Goal: Information Seeking & Learning: Find specific fact

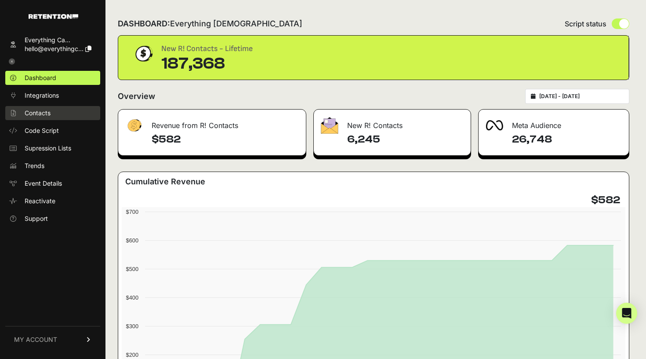
click at [44, 115] on span "Contacts" at bounding box center [38, 113] width 26 height 9
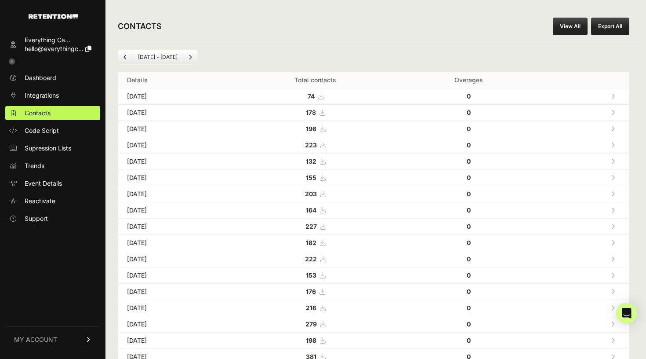
click at [570, 27] on link "View All" at bounding box center [570, 27] width 35 height 18
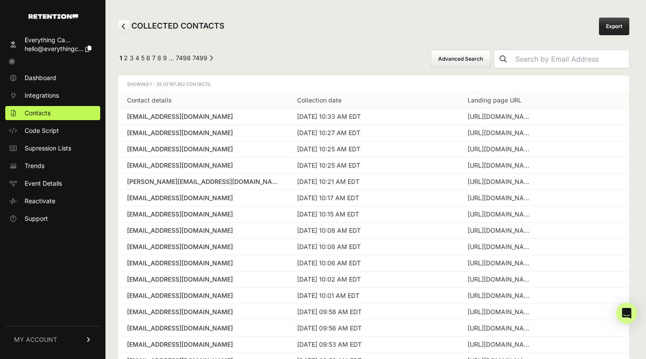
click at [474, 51] on button "Advanced Search" at bounding box center [461, 59] width 60 height 18
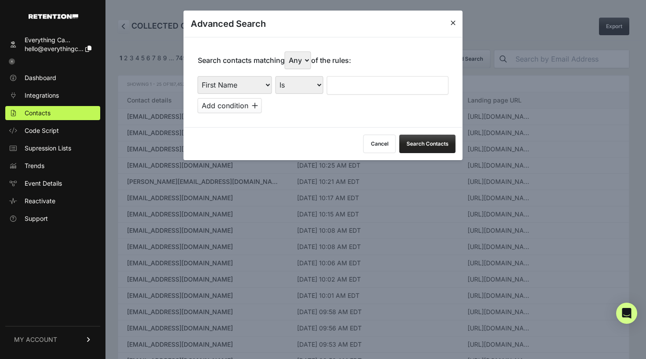
select select "true"
select select "landing_page_domain"
select select "contains"
click at [370, 80] on input "text" at bounding box center [388, 85] width 122 height 18
type input "sacred"
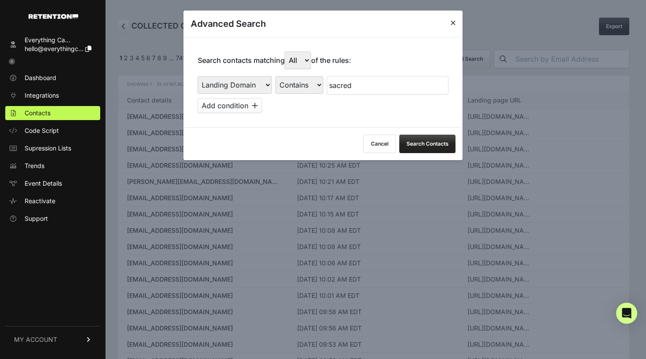
click at [329, 93] on div "First Name Last Name State City Email Email Domain Landing Domain Landing Page …" at bounding box center [323, 94] width 251 height 37
click at [243, 98] on button "Add condition" at bounding box center [230, 105] width 64 height 15
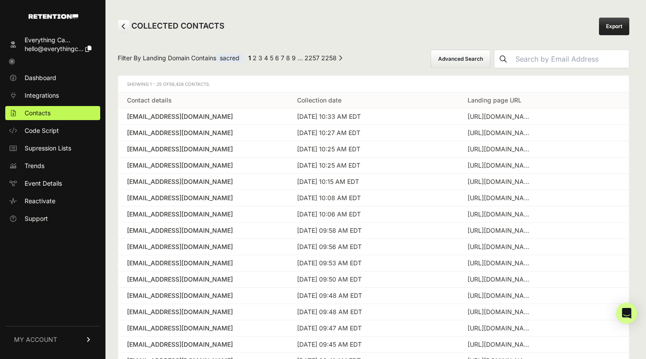
click at [457, 60] on button "Advanced Search" at bounding box center [461, 59] width 60 height 18
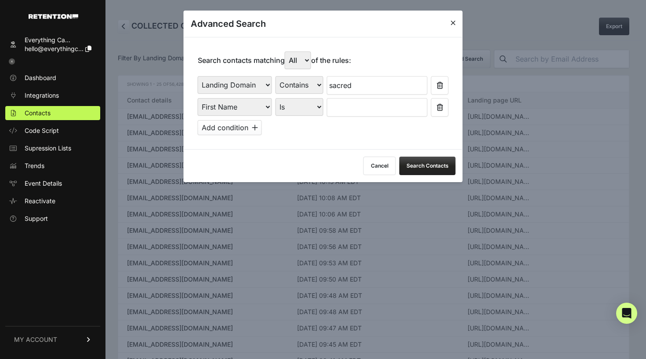
select select "file_date"
select select "is_between"
click at [345, 100] on input "text" at bounding box center [351, 107] width 47 height 18
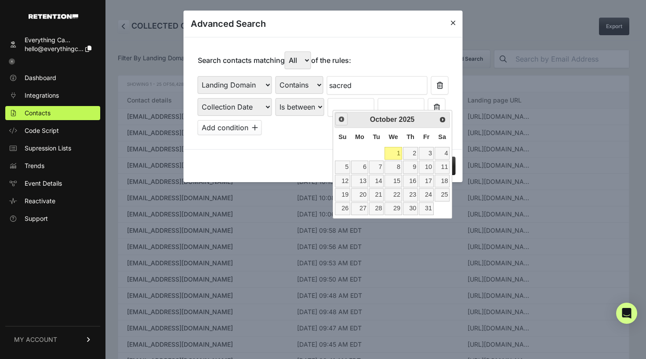
click at [340, 121] on span "Prev" at bounding box center [341, 119] width 7 height 7
click at [359, 152] on link "1" at bounding box center [359, 153] width 17 height 13
type input "[DATE]"
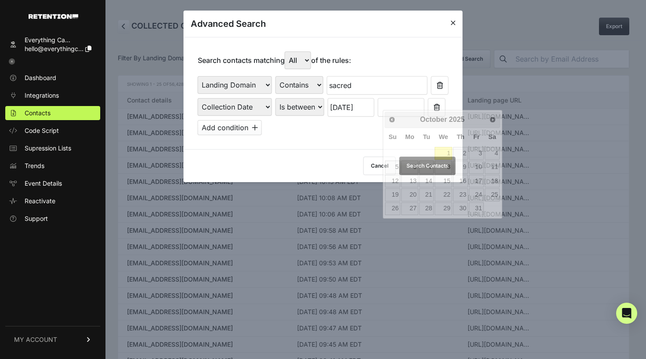
click at [408, 102] on input "text" at bounding box center [401, 107] width 47 height 18
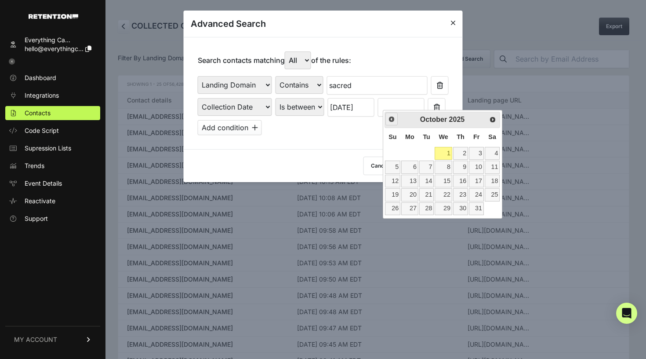
click at [392, 123] on link "Prev" at bounding box center [391, 119] width 13 height 13
click at [430, 207] on link "30" at bounding box center [426, 208] width 15 height 13
type input "[DATE]"
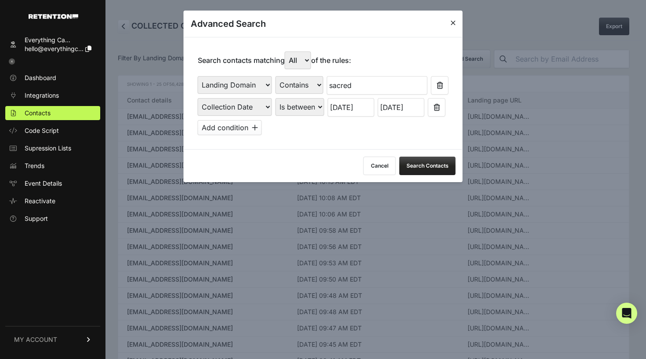
click at [410, 163] on button "Search Contacts" at bounding box center [427, 165] width 56 height 18
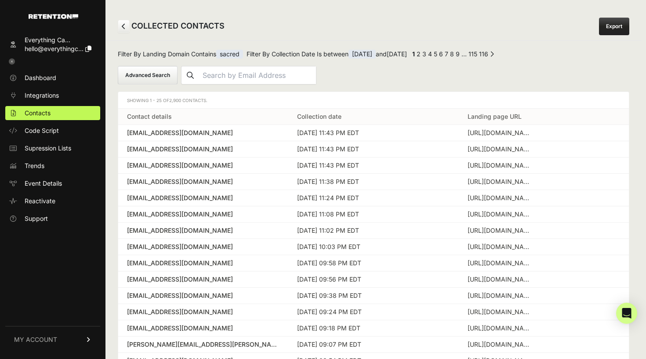
click at [437, 54] on link "5" at bounding box center [436, 53] width 4 height 7
click at [456, 53] on div "← Previous 1 2 … 108 109 110 111 112 113 114 115 116 Next →" at bounding box center [471, 55] width 123 height 11
click at [419, 52] on link "1" at bounding box center [417, 53] width 3 height 7
drag, startPoint x: 182, startPoint y: 99, endPoint x: 171, endPoint y: 99, distance: 11.4
click at [171, 99] on span "2,900 Contacts." at bounding box center [188, 100] width 38 height 5
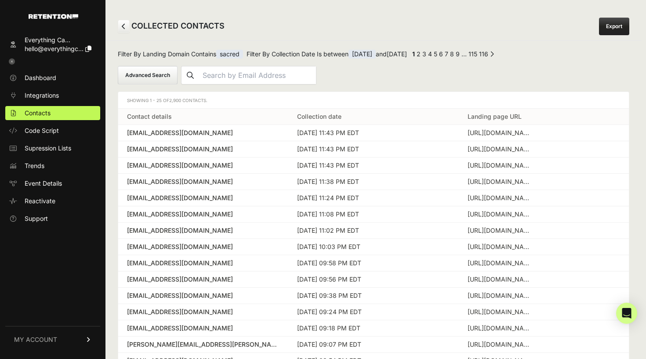
copy span "2,900"
click at [150, 80] on button "Advanced Search" at bounding box center [148, 75] width 60 height 18
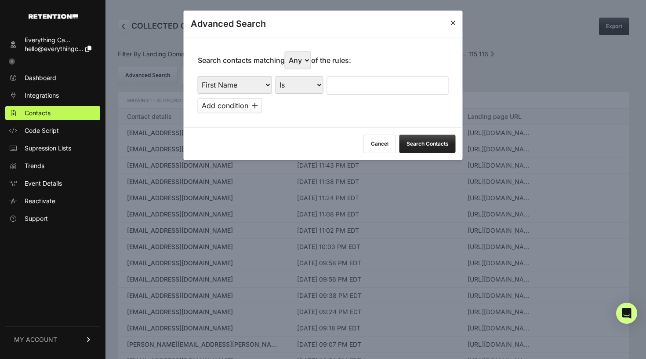
select select "landing_page_domain"
select select "contains"
click at [360, 81] on input "text" at bounding box center [388, 85] width 122 height 18
type input "sacred"
click at [248, 99] on button "Add condition" at bounding box center [230, 105] width 64 height 15
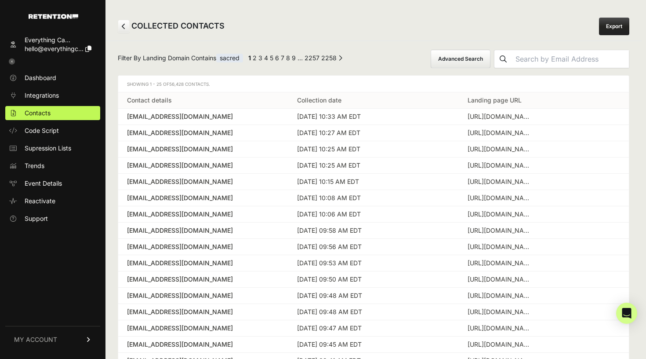
click at [472, 68] on div "Filter By Landing Domain Contains sacred ← Previous 1 2 3 4 5 6 7 8 9 … 2257 22…" at bounding box center [373, 282] width 536 height 484
click at [483, 60] on button "Advanced Search" at bounding box center [461, 59] width 60 height 18
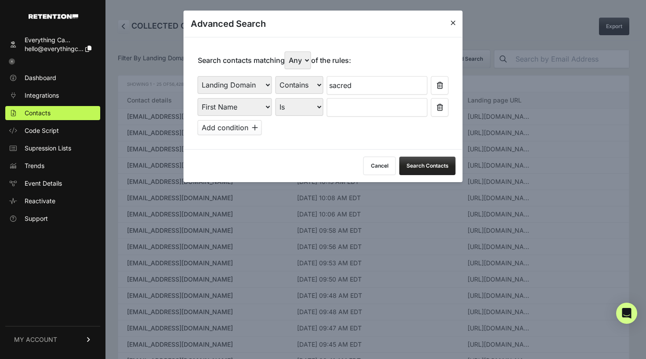
select select "file_date"
select select "is_between"
click at [341, 104] on input "text" at bounding box center [351, 107] width 47 height 18
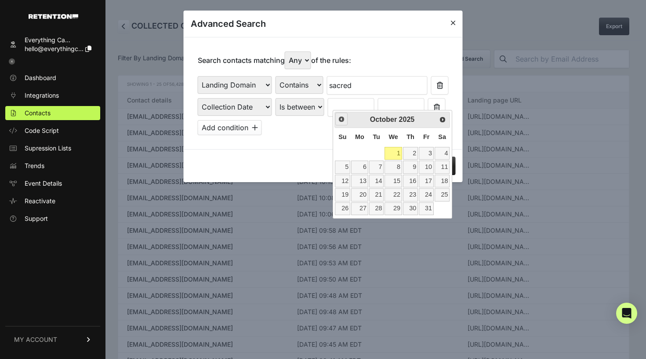
click at [342, 123] on link "Prev" at bounding box center [341, 119] width 13 height 13
click at [365, 152] on link "1" at bounding box center [359, 153] width 17 height 13
type input "[DATE]"
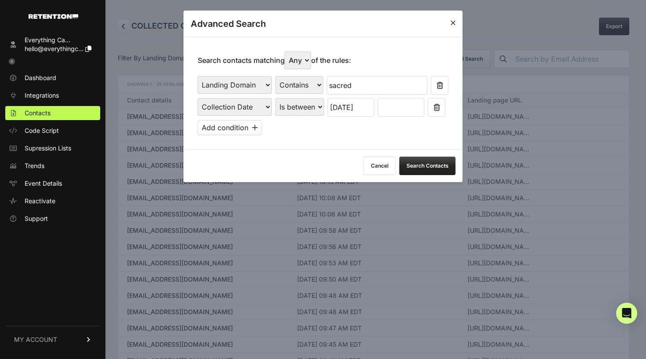
click at [400, 98] on input "text" at bounding box center [401, 107] width 47 height 18
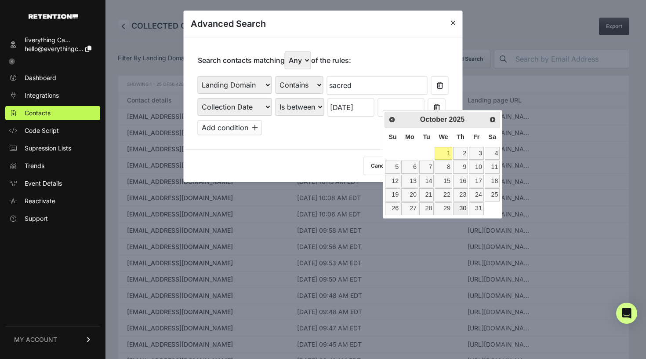
click at [457, 205] on link "30" at bounding box center [460, 208] width 15 height 13
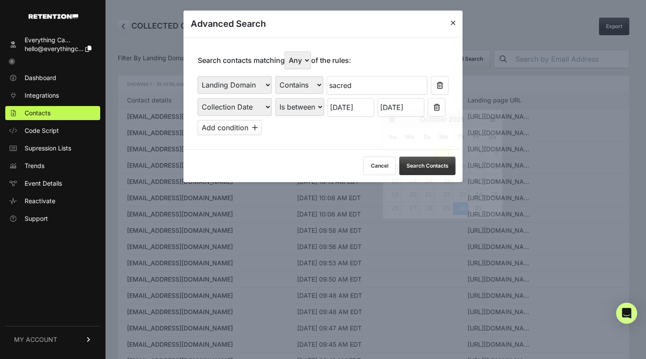
click at [384, 100] on input "10/30/2025" at bounding box center [401, 107] width 47 height 18
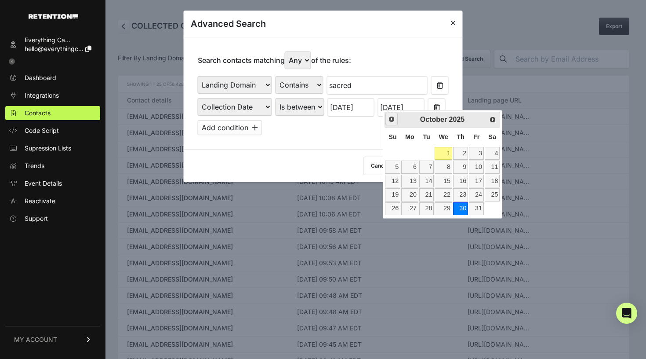
click at [390, 120] on span "Prev" at bounding box center [391, 119] width 7 height 7
click at [430, 205] on link "30" at bounding box center [426, 208] width 15 height 13
type input "[DATE]"
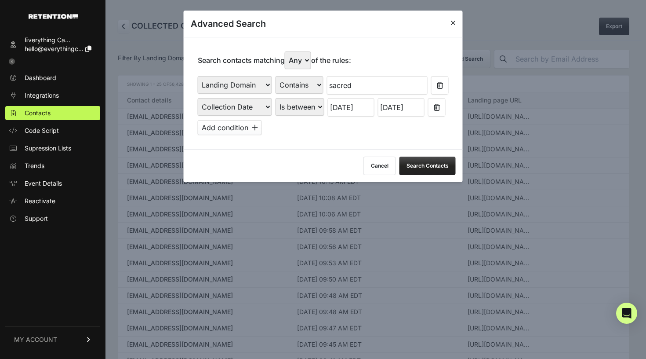
click at [320, 133] on div "Search contacts matching Any All of the rules: First Name Last Name State City …" at bounding box center [323, 93] width 279 height 112
click at [423, 162] on button "Search Contacts" at bounding box center [427, 165] width 56 height 18
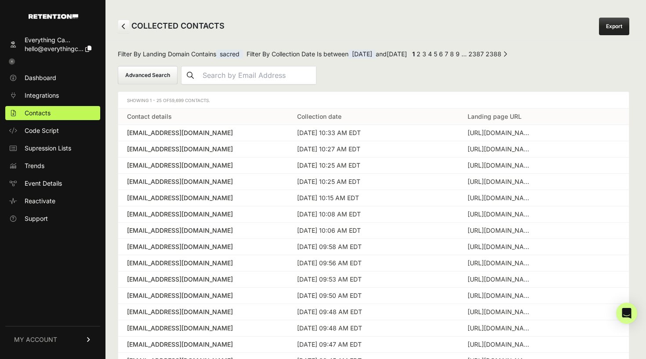
drag, startPoint x: 185, startPoint y: 100, endPoint x: 169, endPoint y: 100, distance: 15.4
click at [169, 100] on span "Showing 1 - 25 of 59,699 Contacts." at bounding box center [168, 100] width 83 height 5
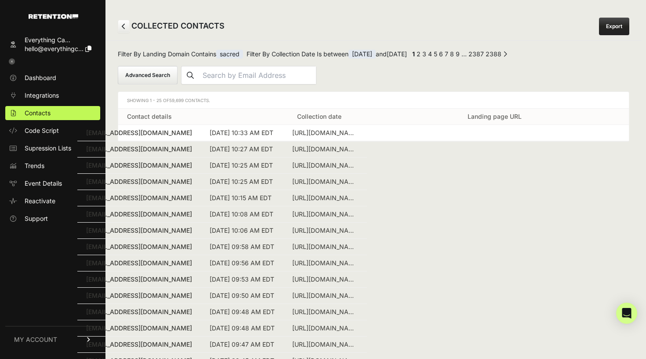
drag, startPoint x: 526, startPoint y: 134, endPoint x: 483, endPoint y: 134, distance: 43.9
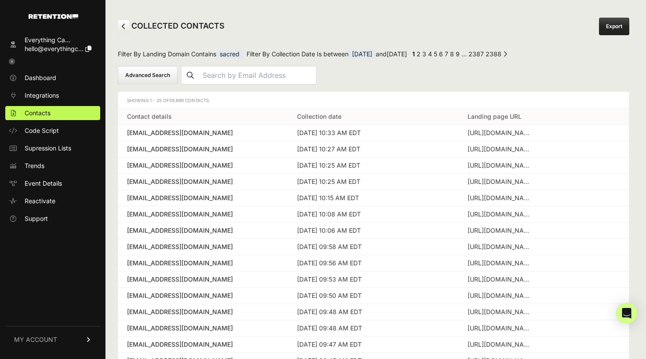
click at [484, 53] on link "2387" at bounding box center [475, 53] width 15 height 7
click at [465, 54] on link "2381" at bounding box center [458, 53] width 15 height 7
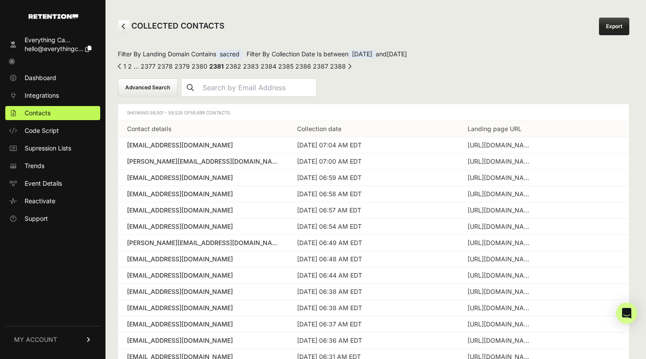
click at [146, 85] on button "Advanced Search" at bounding box center [148, 87] width 60 height 18
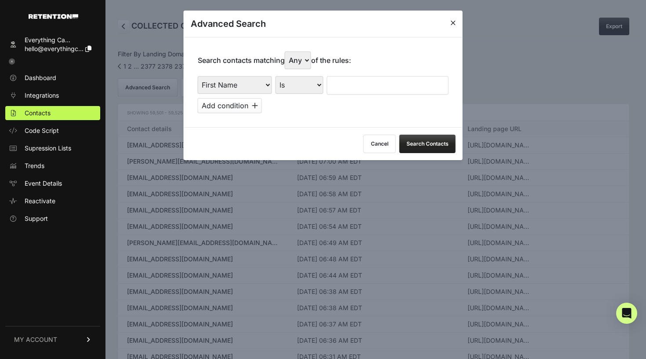
click at [454, 21] on icon at bounding box center [452, 22] width 5 height 7
